Goal: Task Accomplishment & Management: Use online tool/utility

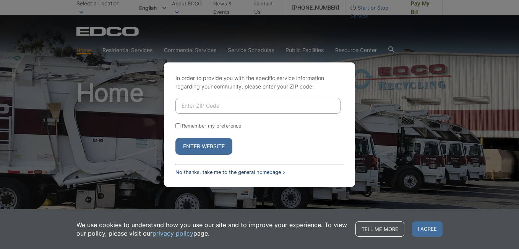
click at [254, 172] on link "No thanks, take me to the general homepage >" at bounding box center [231, 172] width 110 height 6
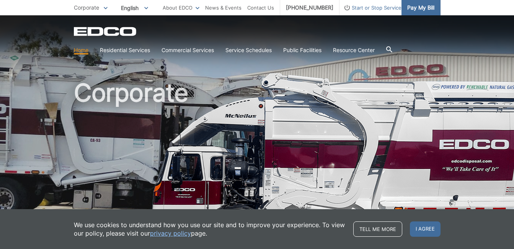
click at [417, 13] on link "Pay My Bill" at bounding box center [420, 7] width 39 height 15
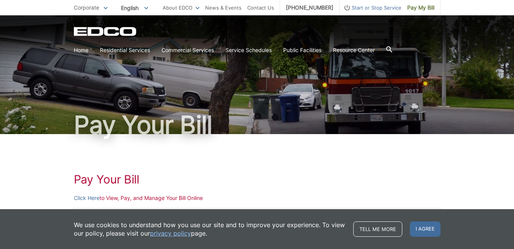
click at [174, 199] on p "Click Here to View, Pay, and Manage Your Bill Online" at bounding box center [257, 197] width 366 height 8
click at [89, 197] on link "Click Here" at bounding box center [87, 197] width 26 height 8
